Goal: Information Seeking & Learning: Learn about a topic

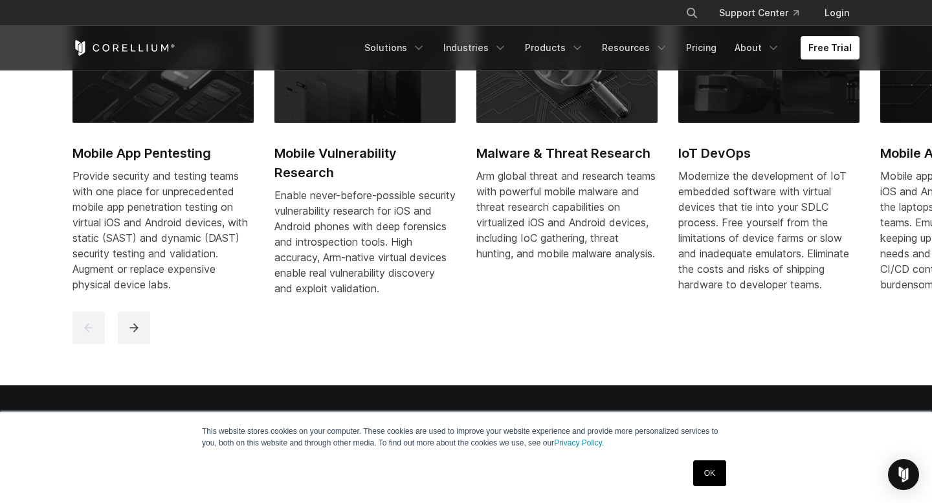
scroll to position [712, 0]
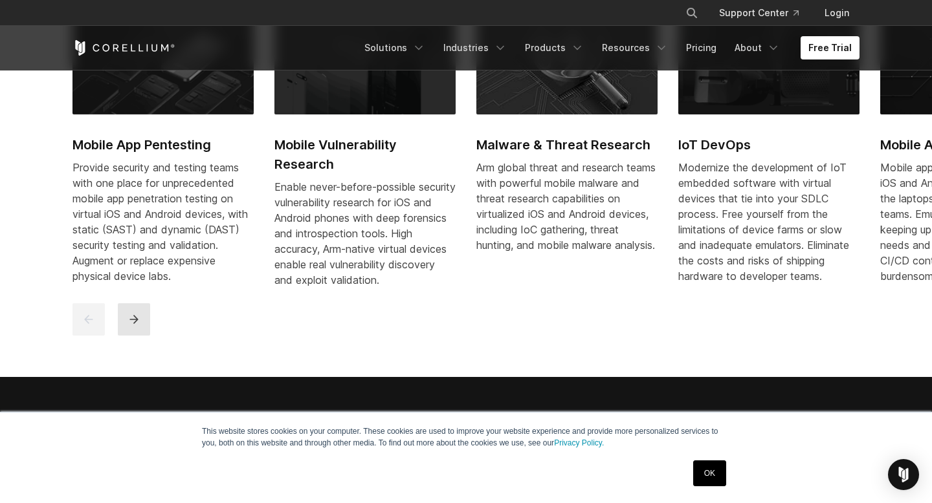
click at [135, 324] on icon "next" at bounding box center [133, 319] width 8 height 8
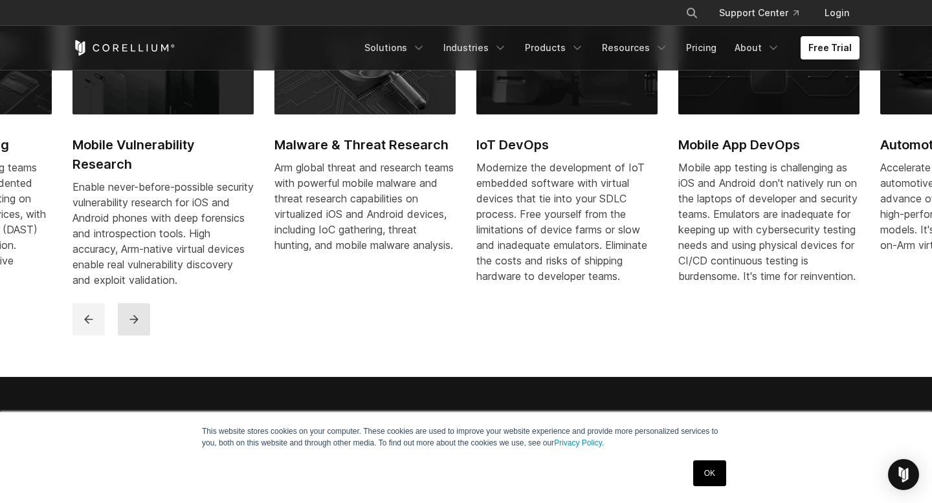
click at [135, 324] on icon "next" at bounding box center [133, 319] width 8 height 8
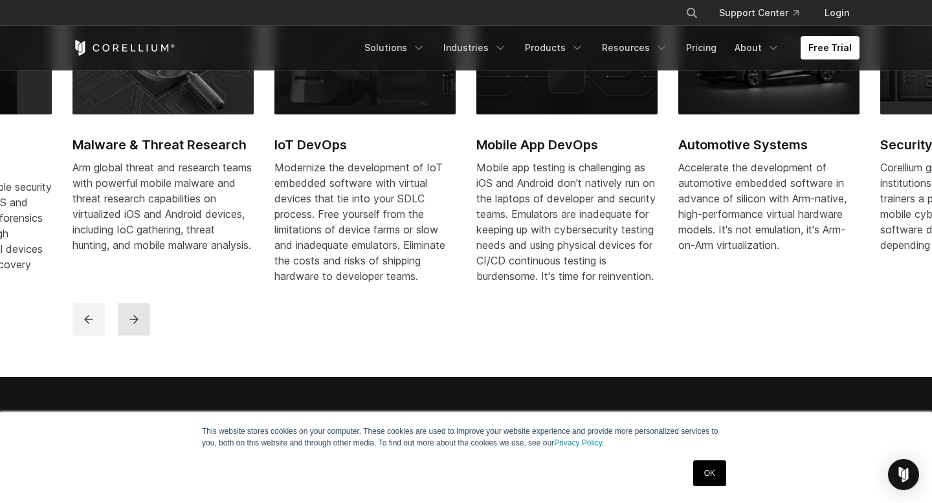
click at [135, 324] on icon "next" at bounding box center [133, 319] width 8 height 8
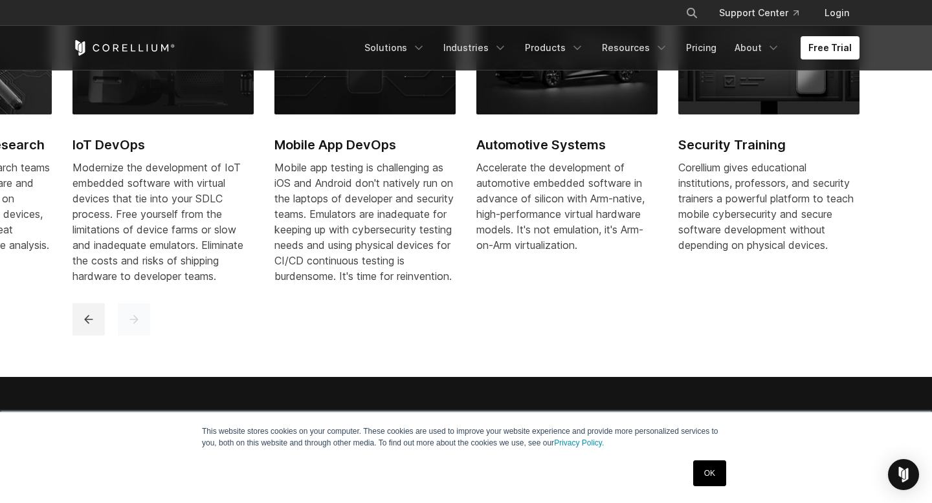
click at [135, 324] on icon "next" at bounding box center [133, 319] width 8 height 8
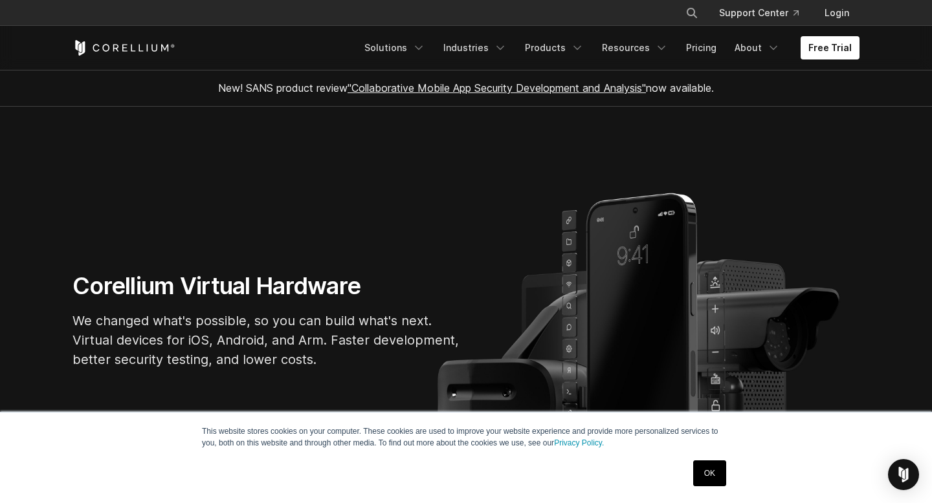
scroll to position [10, 0]
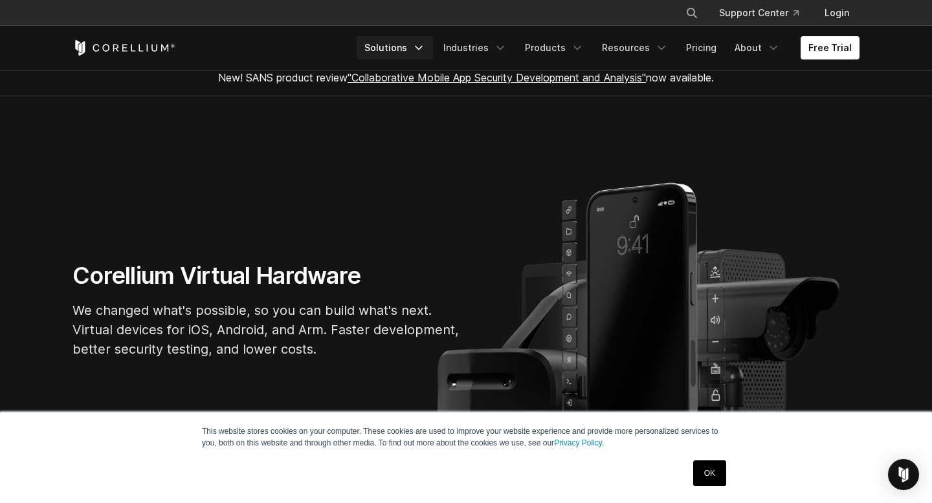
click at [433, 47] on link "Solutions" at bounding box center [395, 47] width 76 height 23
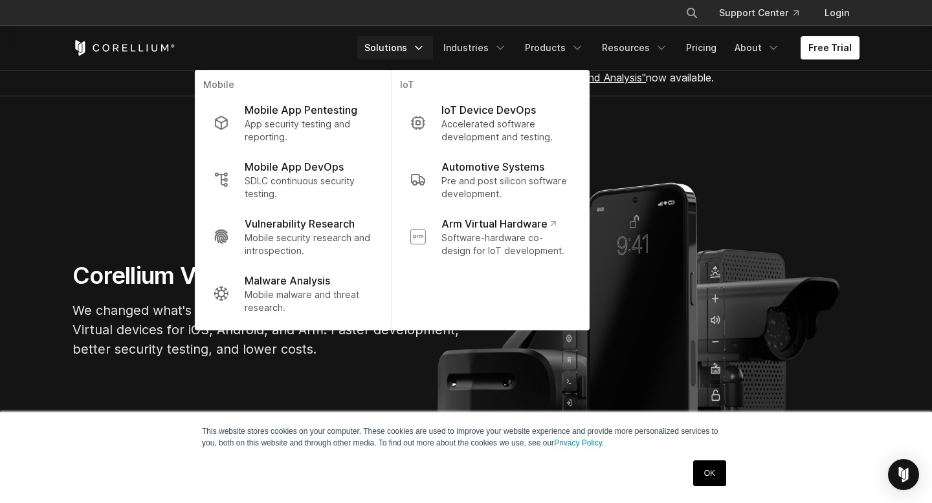
click at [433, 47] on link "Solutions" at bounding box center [395, 47] width 76 height 23
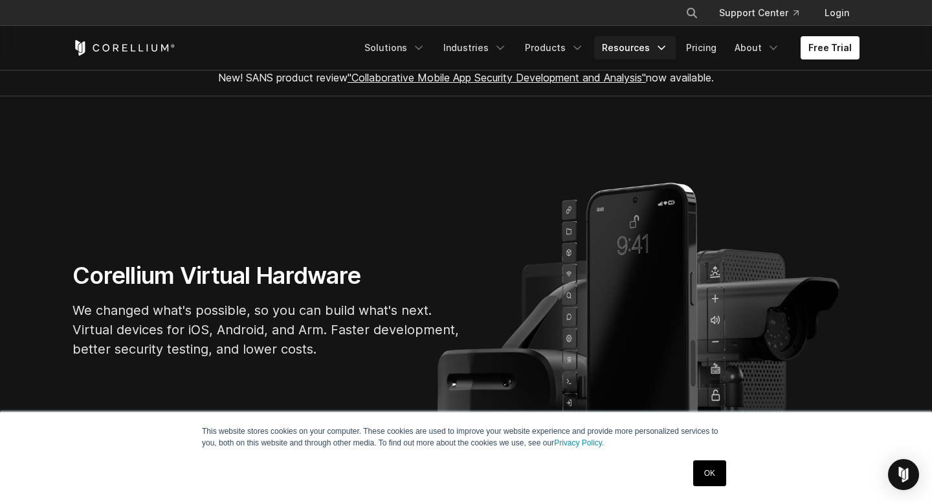
click at [661, 47] on icon "Navigation Menu" at bounding box center [661, 47] width 13 height 13
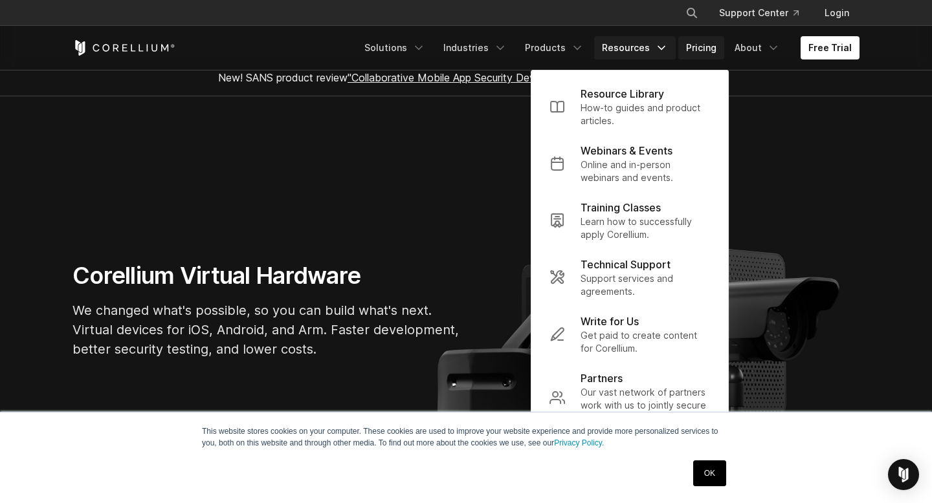
click at [701, 45] on link "Pricing" at bounding box center [701, 47] width 46 height 23
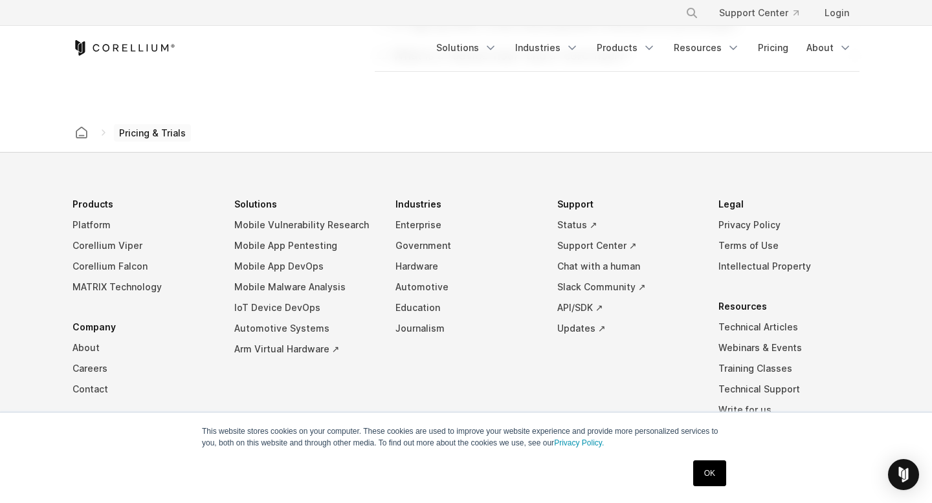
scroll to position [2261, 0]
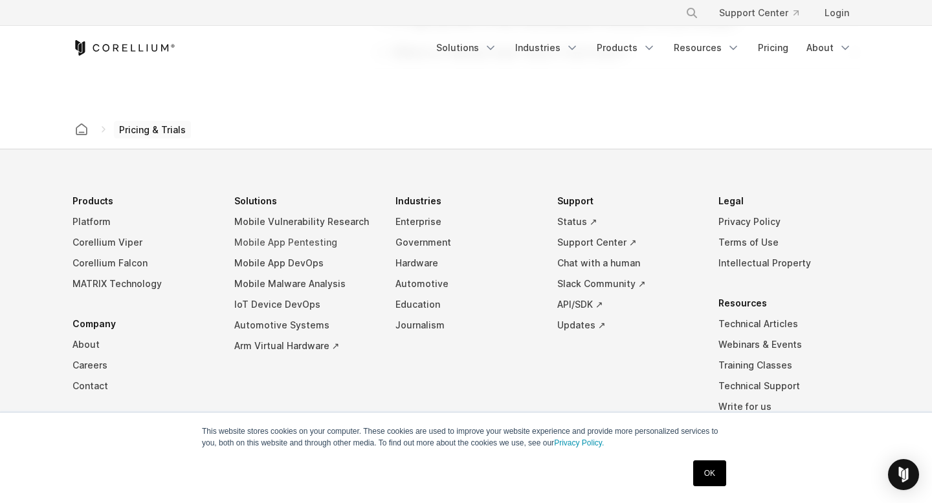
click at [299, 240] on link "Mobile App Pentesting" at bounding box center [304, 242] width 141 height 21
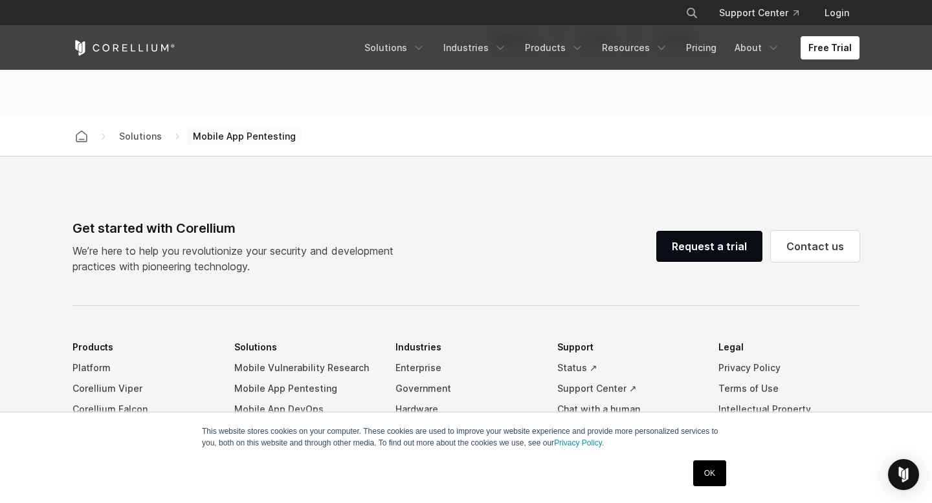
scroll to position [3877, 0]
